Goal: Task Accomplishment & Management: Use online tool/utility

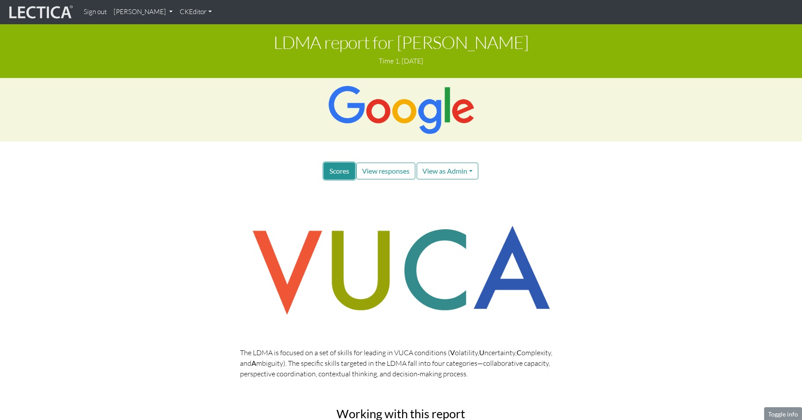
click at [342, 167] on span "Scores" at bounding box center [340, 171] width 20 height 8
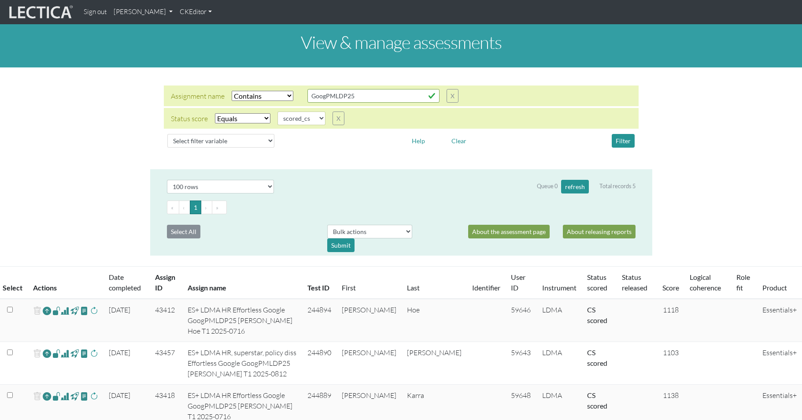
select select "icontains"
select select "scored_cs"
select select "100"
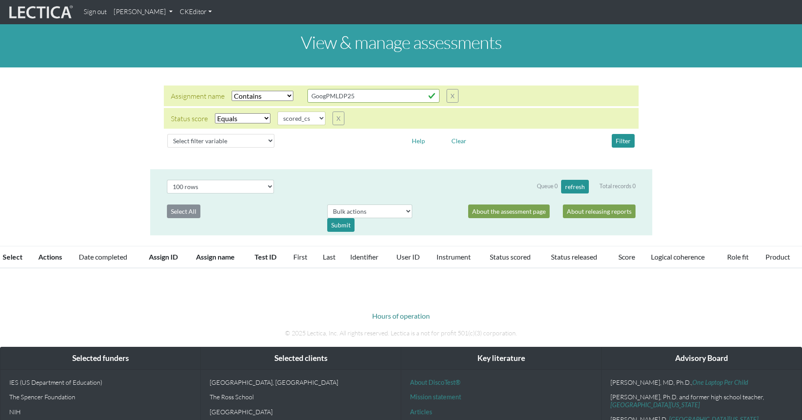
select select "icontains"
select select "scored_cs"
select select "100"
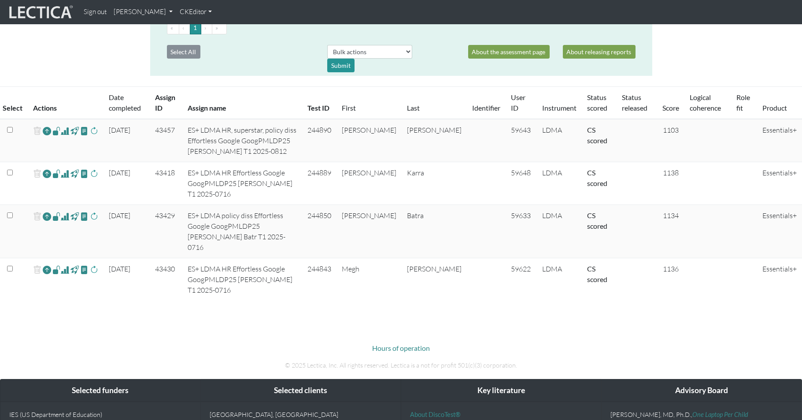
scroll to position [176, 0]
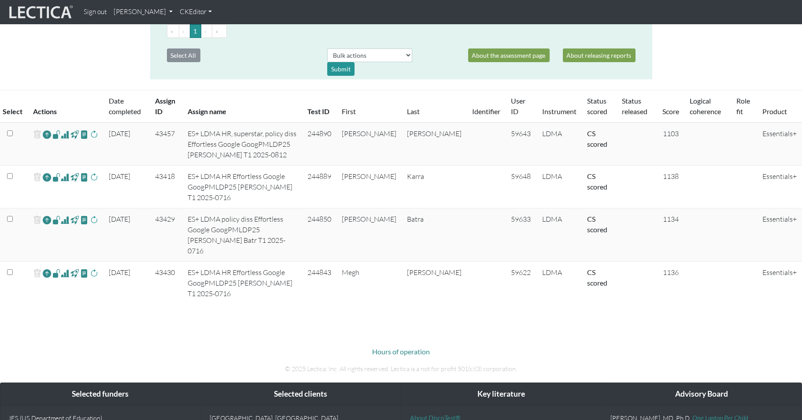
click at [61, 129] on span at bounding box center [65, 134] width 8 height 11
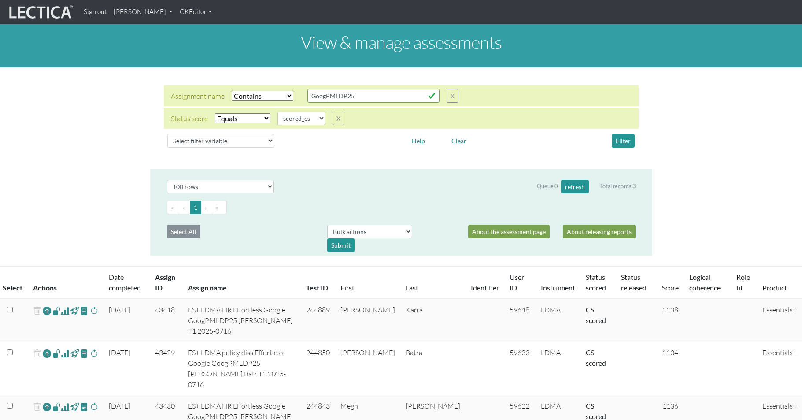
select select "icontains"
select select "scored_cs"
select select "100"
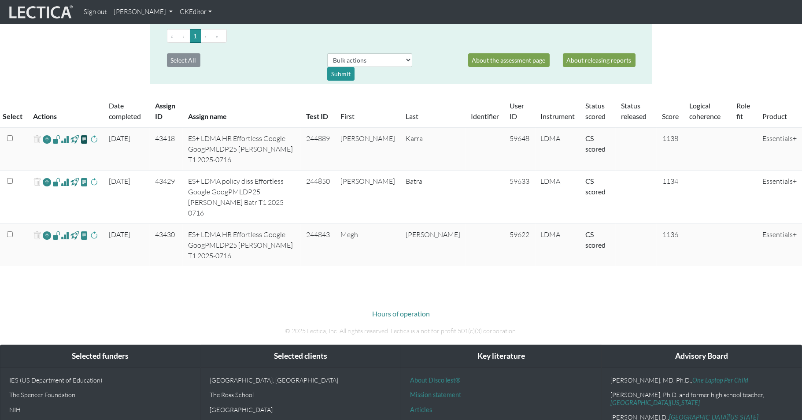
click at [81, 134] on span at bounding box center [84, 139] width 8 height 10
click at [61, 134] on span at bounding box center [65, 139] width 8 height 11
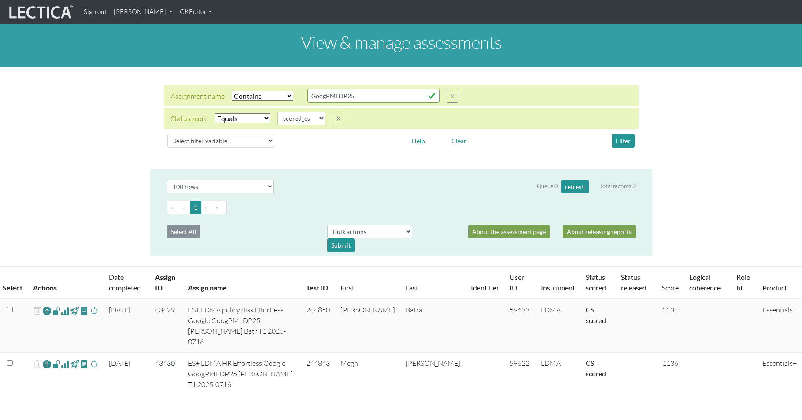
select select "icontains"
select select "scored_cs"
select select "100"
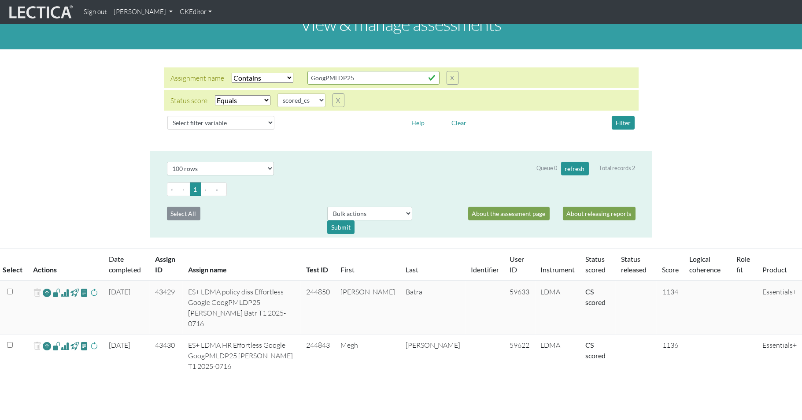
scroll to position [19, 0]
select select
click option "Select filter" at bounding box center [0, 0] width 0 height 0
click at [626, 115] on button "Filter" at bounding box center [623, 122] width 23 height 14
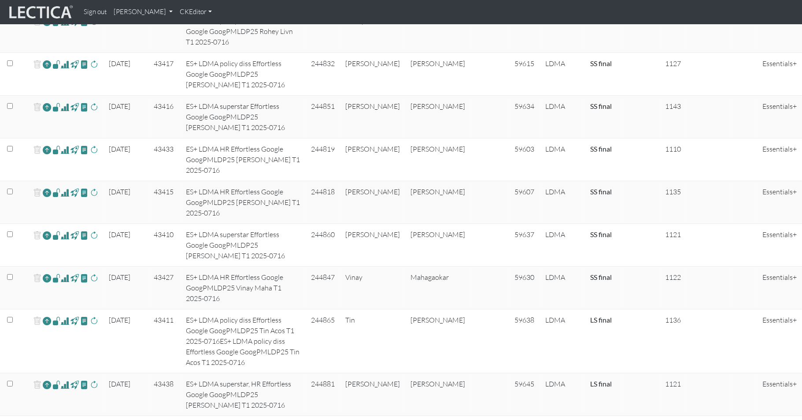
scroll to position [381, 0]
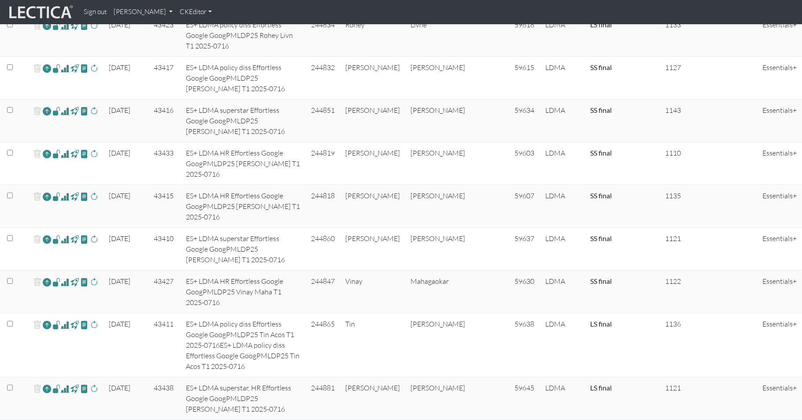
click at [61, 319] on span at bounding box center [65, 324] width 8 height 11
click at [62, 319] on span at bounding box center [65, 324] width 8 height 11
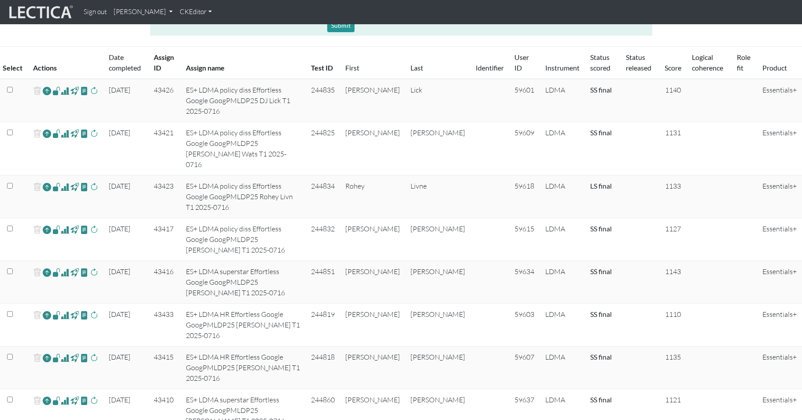
scroll to position [219, 0]
click at [61, 182] on span at bounding box center [65, 187] width 8 height 11
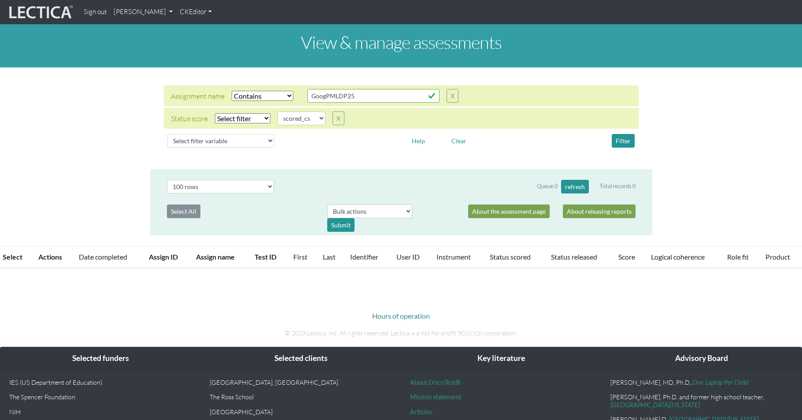
select select "icontains"
select select
select select "scored_cs"
select select "100"
